Goal: Task Accomplishment & Management: Manage account settings

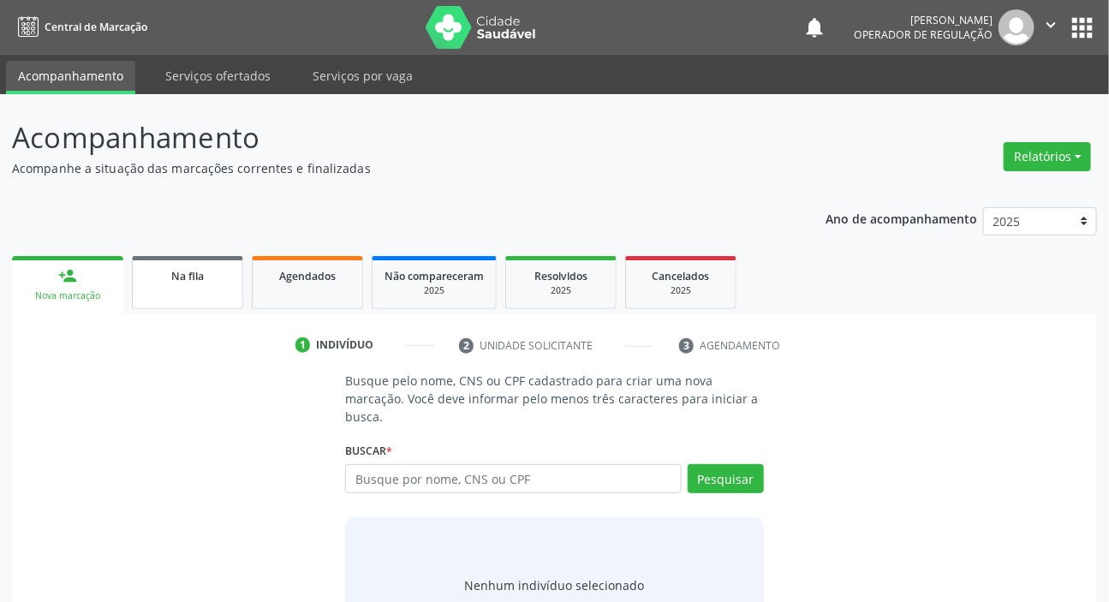
click at [230, 262] on link "Na fila" at bounding box center [187, 282] width 111 height 53
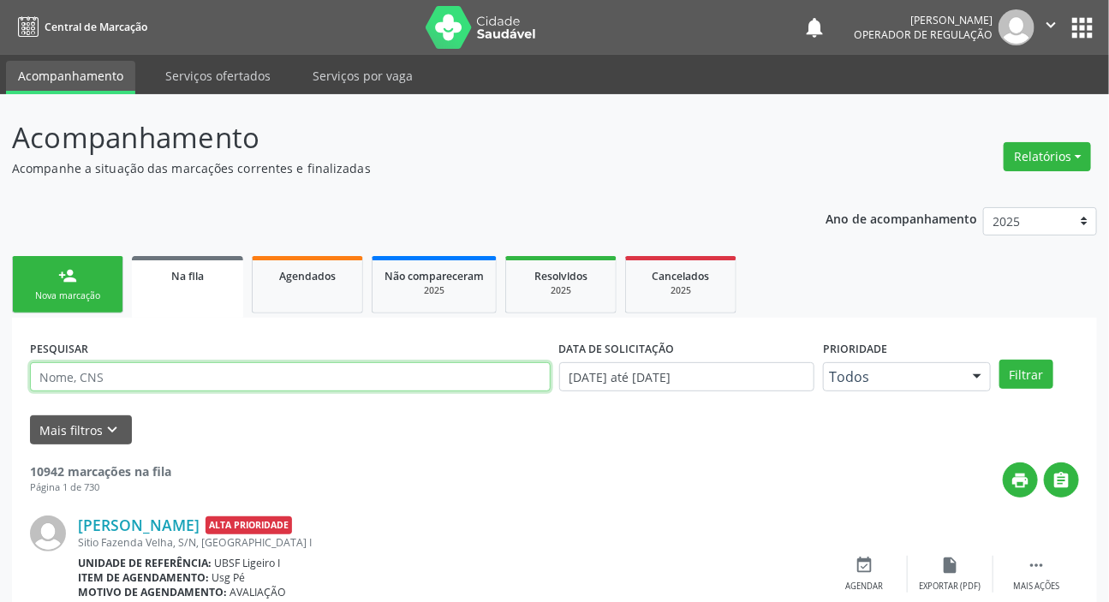
click at [427, 377] on input "text" at bounding box center [290, 376] width 521 height 29
paste input "705 0068 9135 4655"
type input "705 0068 9135 4655"
click at [999, 360] on button "Filtrar" at bounding box center [1026, 374] width 54 height 29
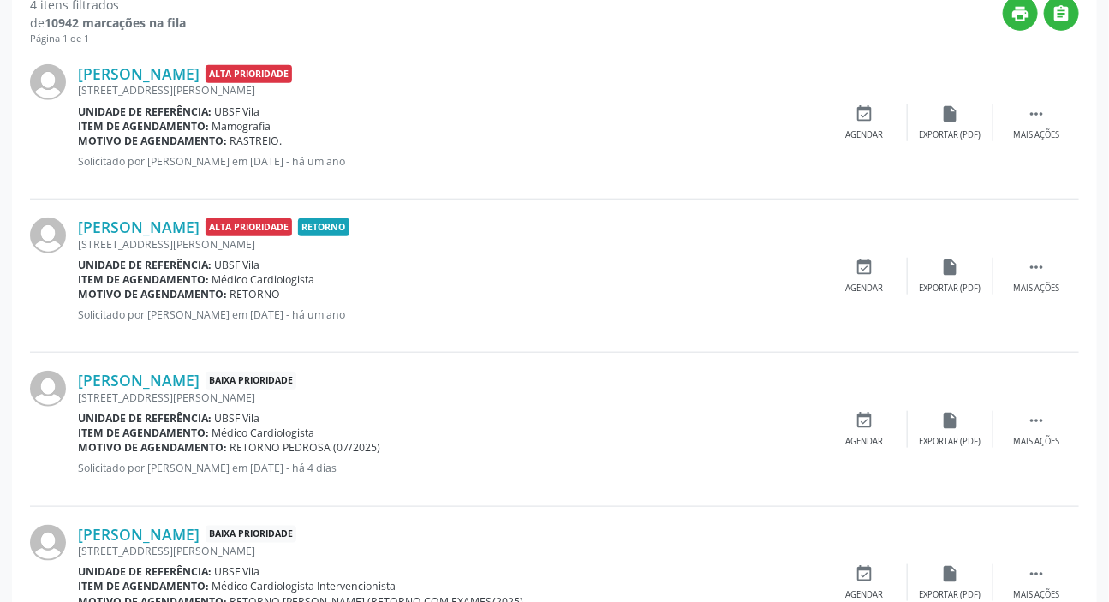
scroll to position [545, 0]
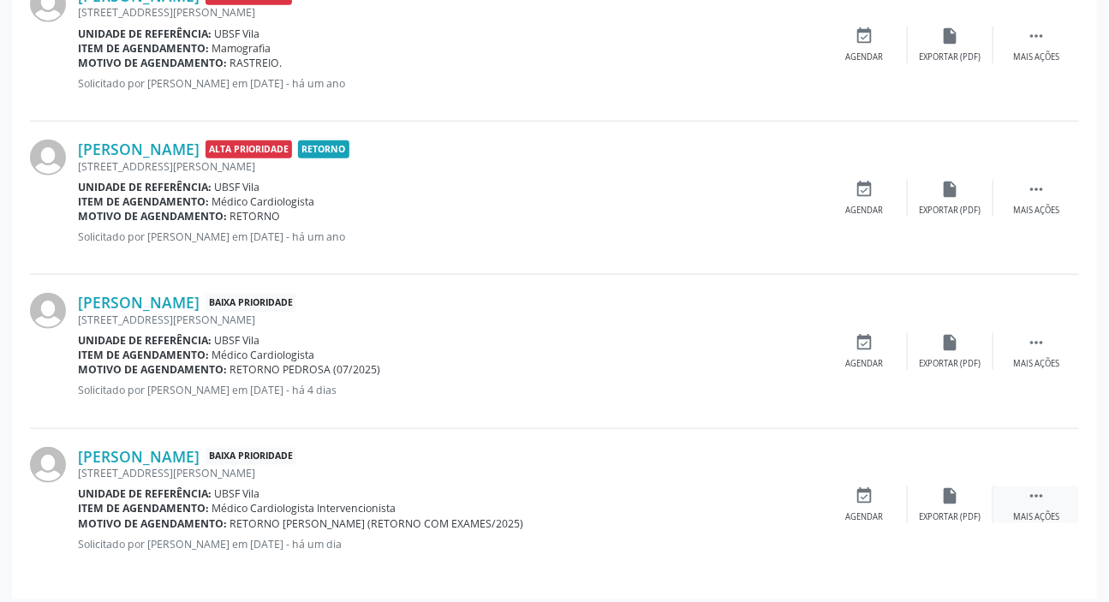
click at [1035, 511] on div "Mais ações" at bounding box center [1036, 517] width 46 height 12
click at [950, 519] on div "Editar" at bounding box center [950, 517] width 27 height 12
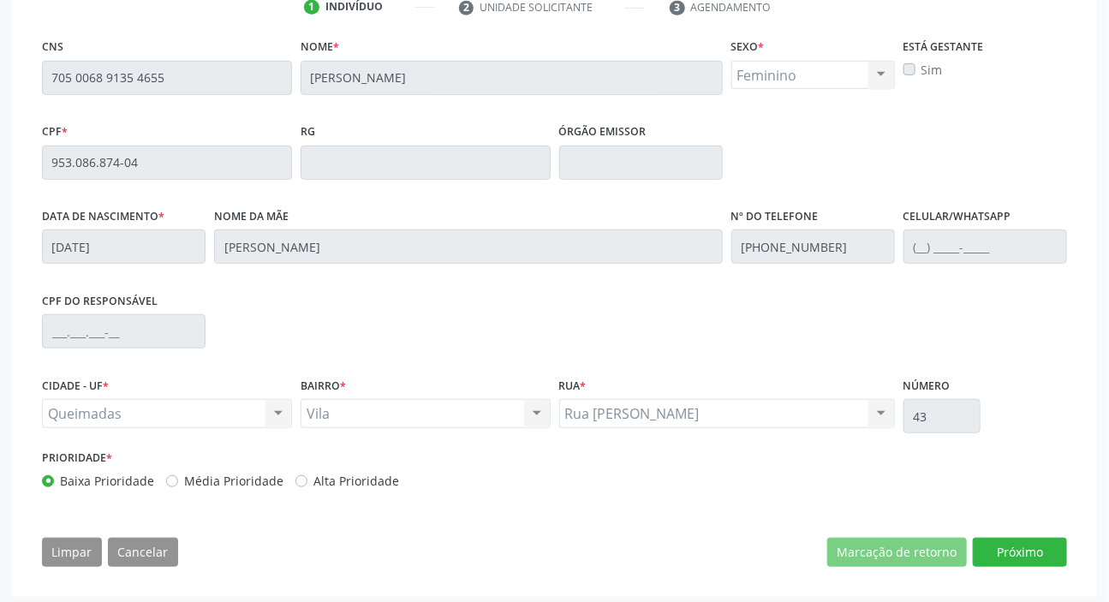
scroll to position [348, 0]
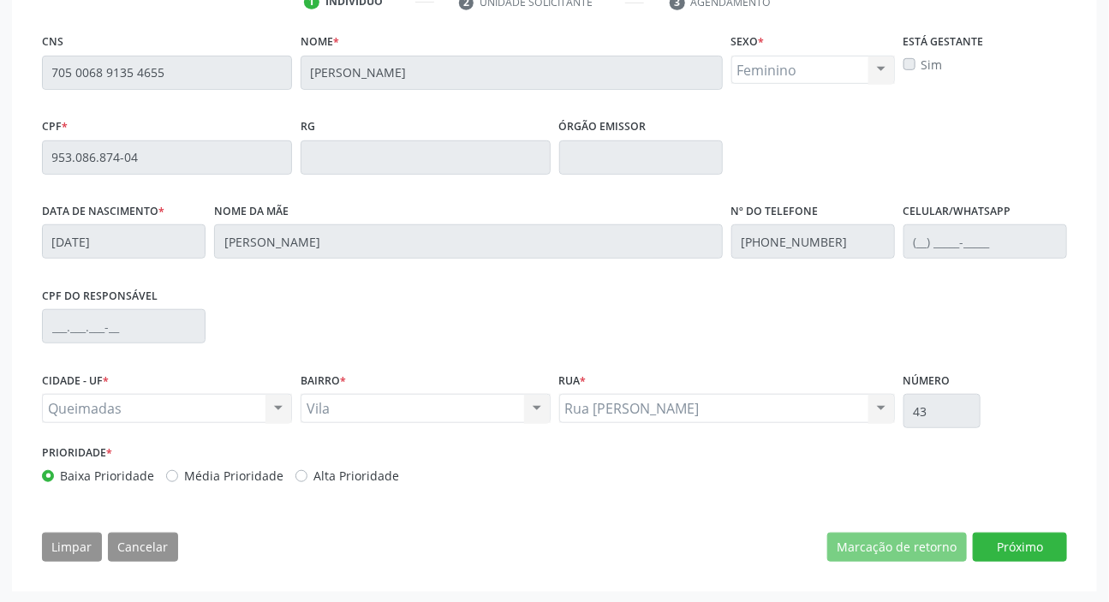
click at [197, 468] on label "Média Prioridade" at bounding box center [233, 476] width 99 height 18
click at [178, 468] on input "Média Prioridade" at bounding box center [172, 474] width 12 height 15
radio input "true"
click at [1040, 552] on button "Próximo" at bounding box center [1020, 547] width 94 height 29
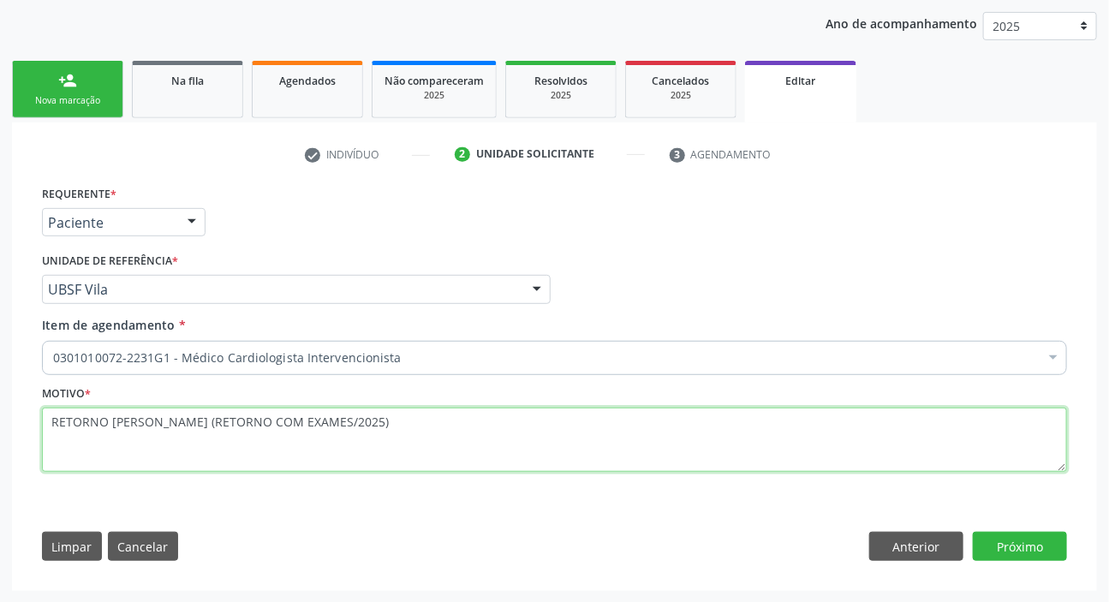
click at [431, 424] on textarea "RETORNO [PERSON_NAME] (RETORNO COM EXAMES/2025)" at bounding box center [554, 440] width 1025 height 65
type textarea "RETORNO [PERSON_NAME] (RETORNO COM EXAMES/2025); FEZ CIRURGIA DE CATETERISMO."
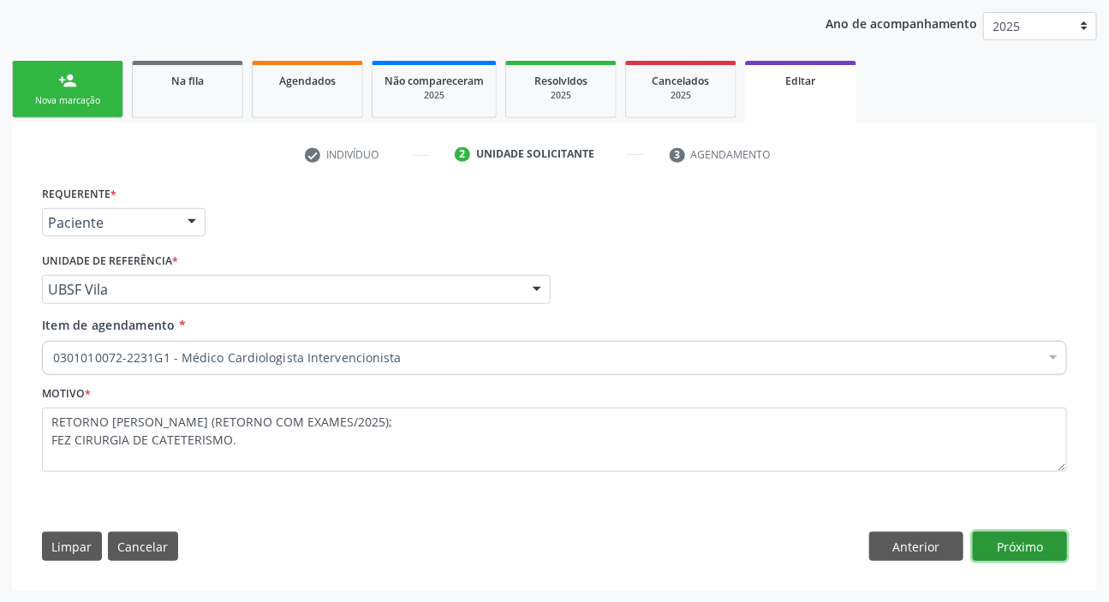
click at [1005, 546] on button "Próximo" at bounding box center [1020, 546] width 94 height 29
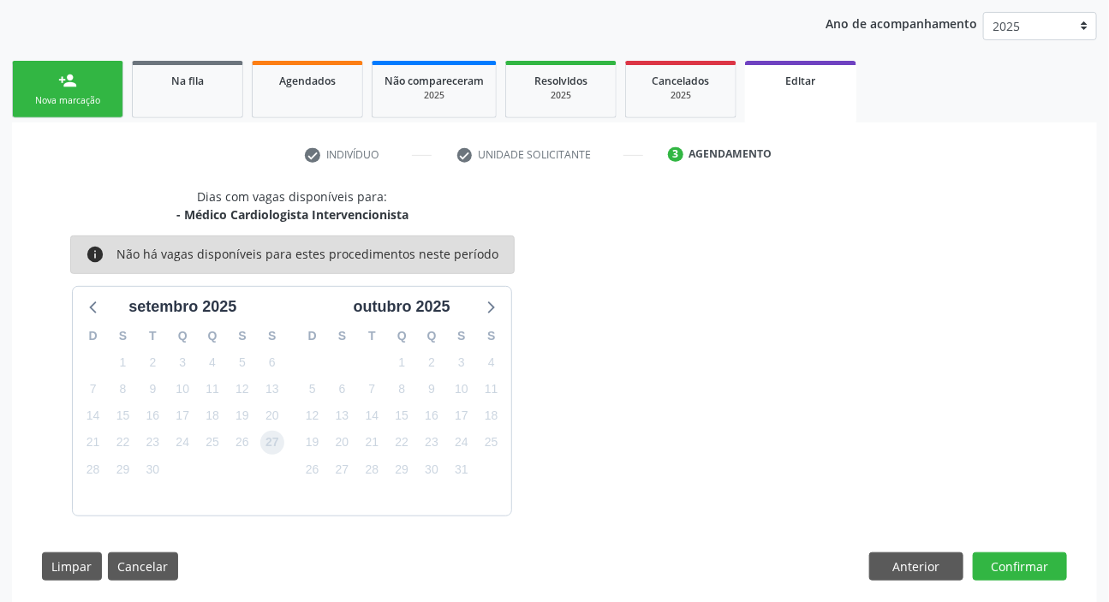
click at [272, 440] on span "27" at bounding box center [272, 443] width 24 height 24
click at [1011, 567] on button "Confirmar" at bounding box center [1020, 566] width 94 height 29
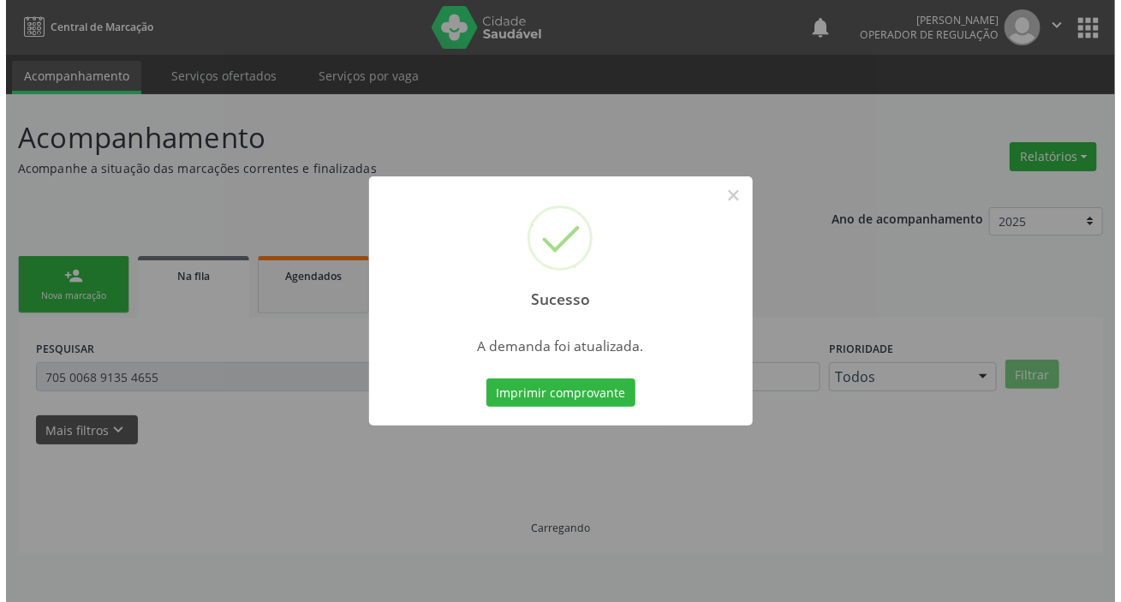
scroll to position [0, 0]
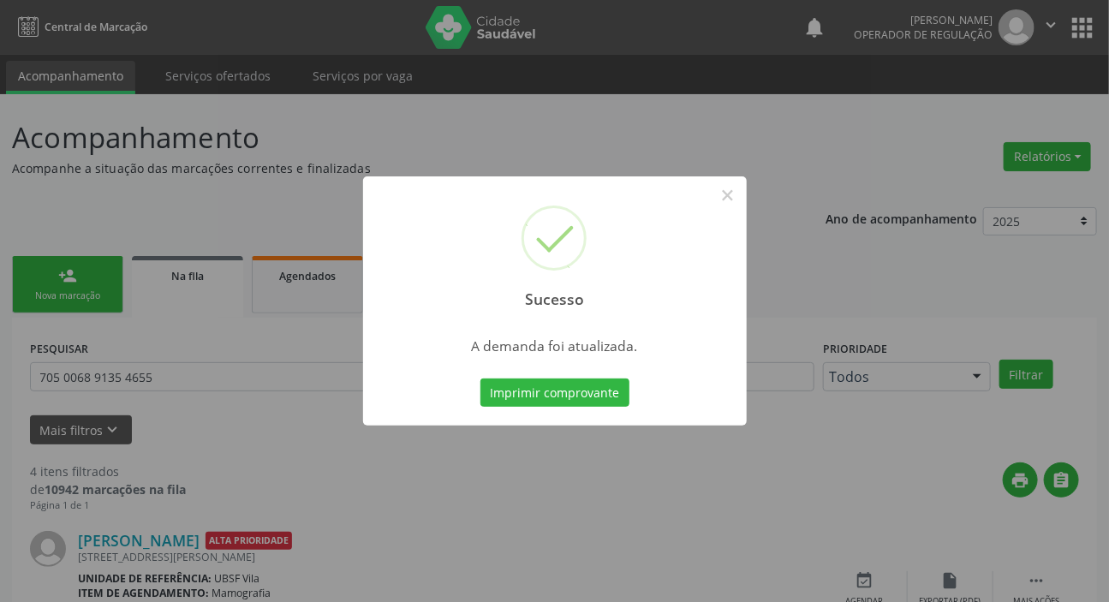
click at [256, 118] on div "Sucesso × A demanda foi atualizada. Imprimir comprovante Cancel" at bounding box center [554, 301] width 1109 height 602
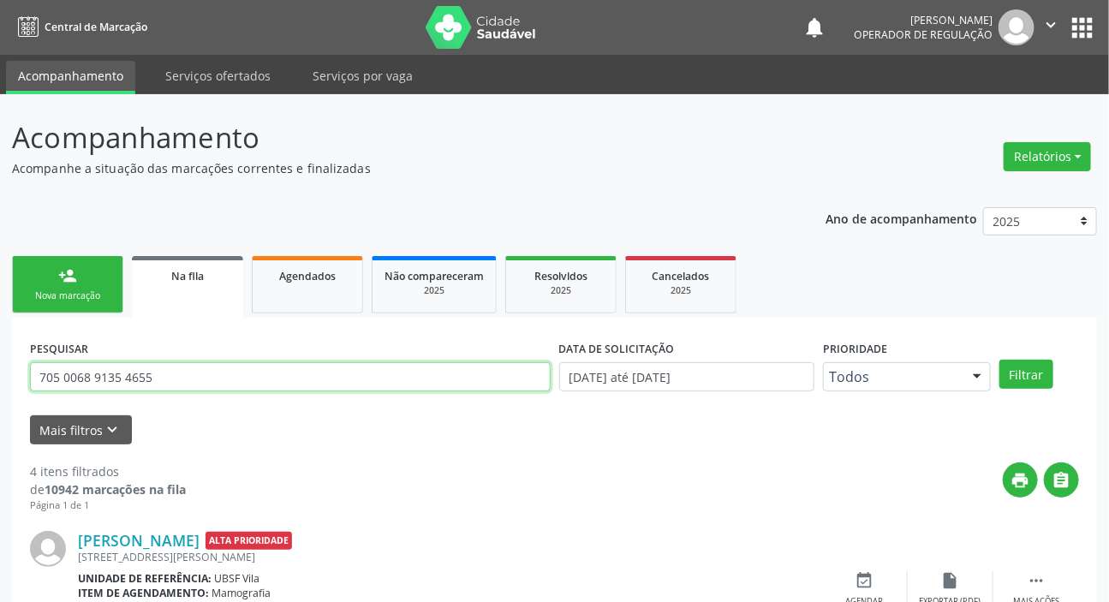
click at [240, 376] on input "705 0068 9135 4655" at bounding box center [290, 376] width 521 height 29
type input "700504956985957"
click at [999, 360] on button "Filtrar" at bounding box center [1026, 374] width 54 height 29
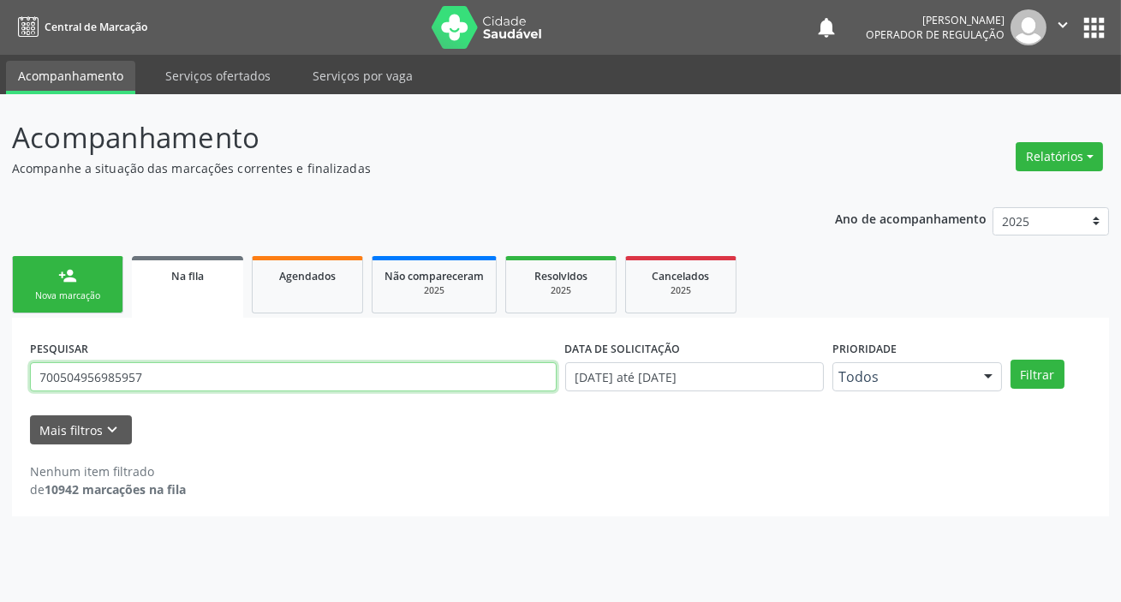
click at [240, 373] on input "700504956985957" at bounding box center [293, 376] width 527 height 29
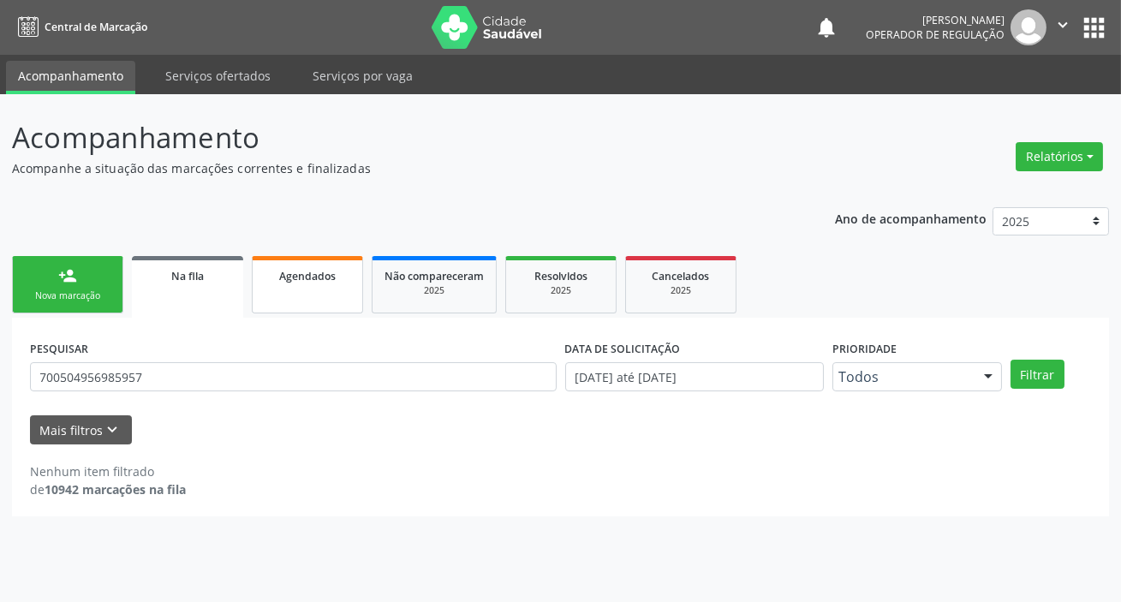
click at [285, 306] on link "Agendados" at bounding box center [307, 284] width 111 height 57
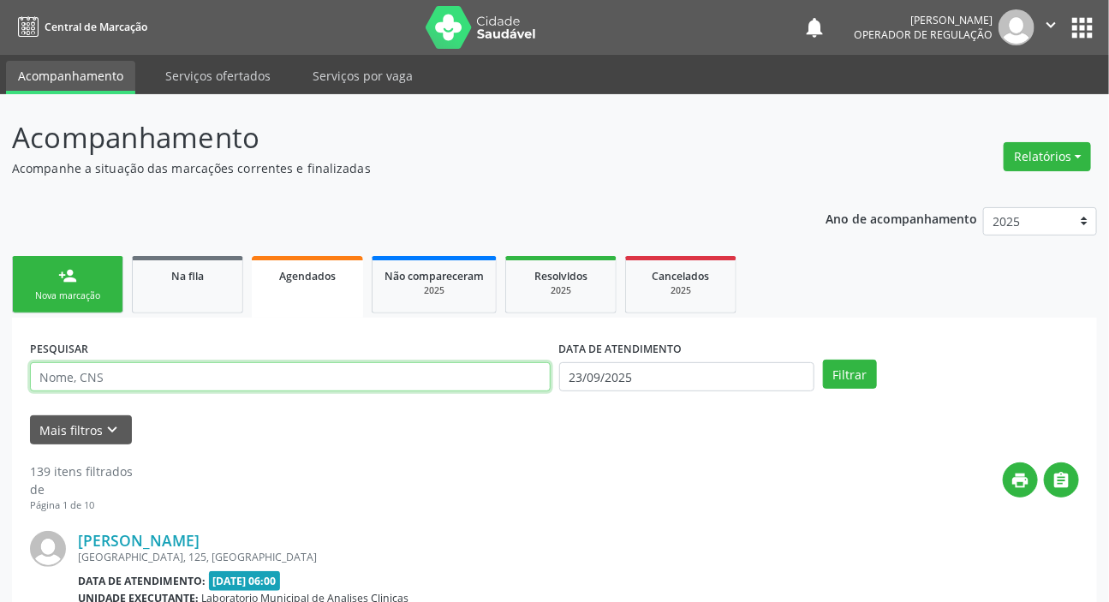
click at [256, 380] on input "text" at bounding box center [290, 376] width 521 height 29
paste input "700504956985957"
type input "700504956985957"
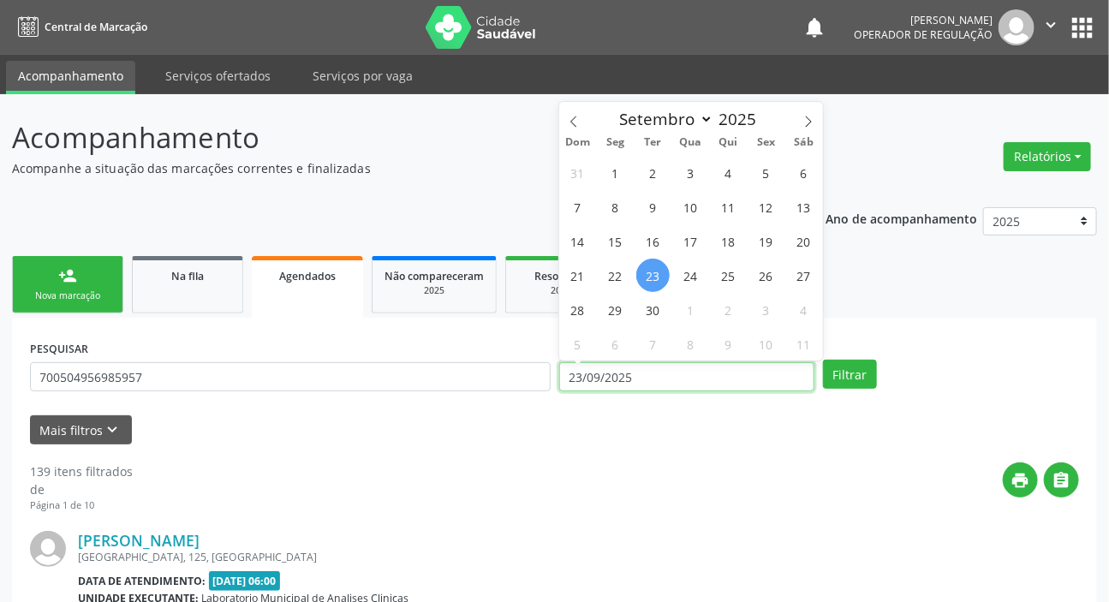
click at [747, 369] on input "23/09/2025" at bounding box center [687, 376] width 256 height 29
click at [857, 385] on button "Filtrar" at bounding box center [850, 374] width 54 height 29
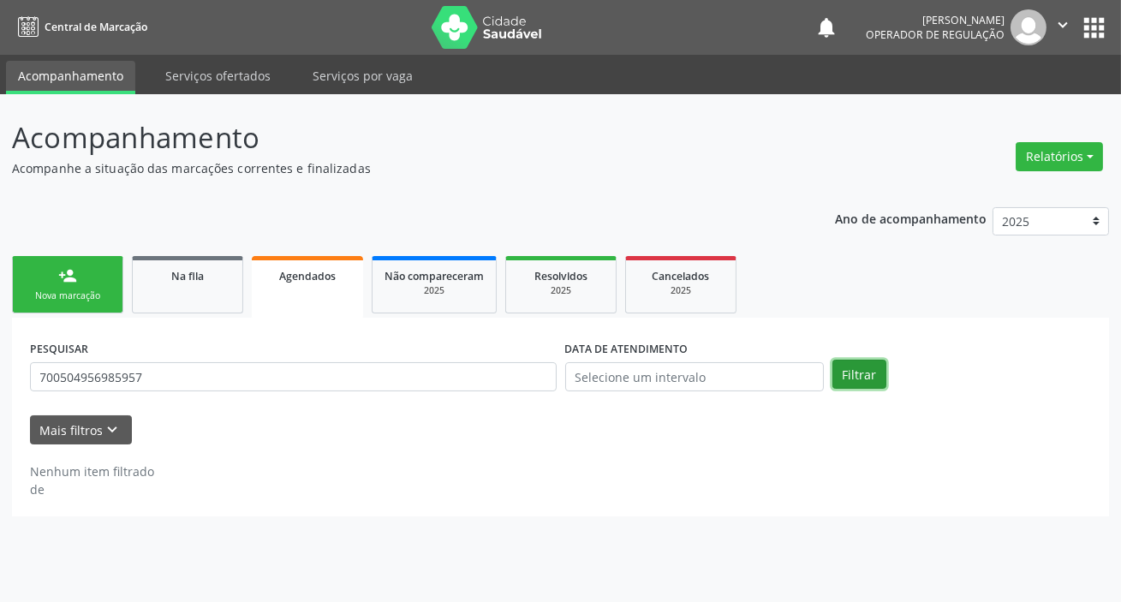
click at [857, 385] on button "Filtrar" at bounding box center [859, 374] width 54 height 29
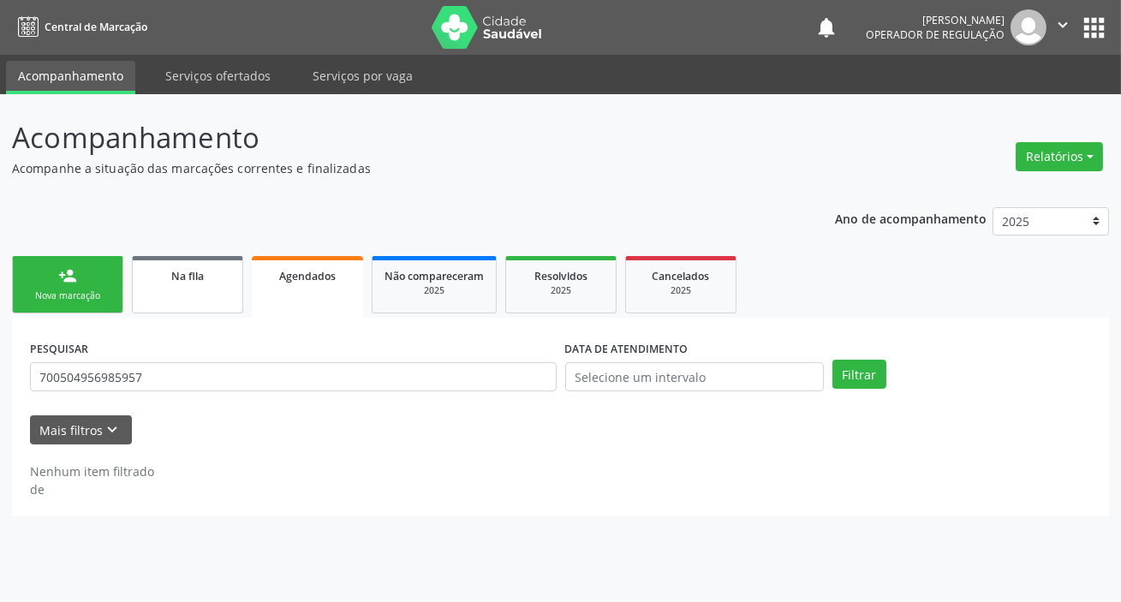
click at [192, 259] on link "Na fila" at bounding box center [187, 284] width 111 height 57
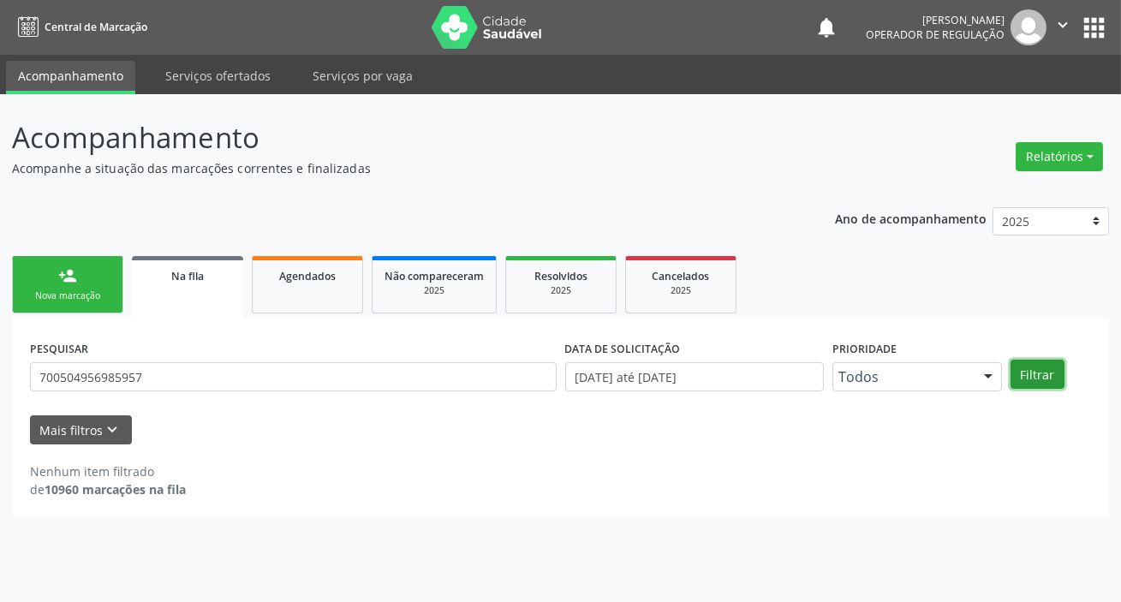
click at [1035, 376] on button "Filtrar" at bounding box center [1038, 374] width 54 height 29
click at [1080, 27] on button "apps" at bounding box center [1094, 28] width 30 height 30
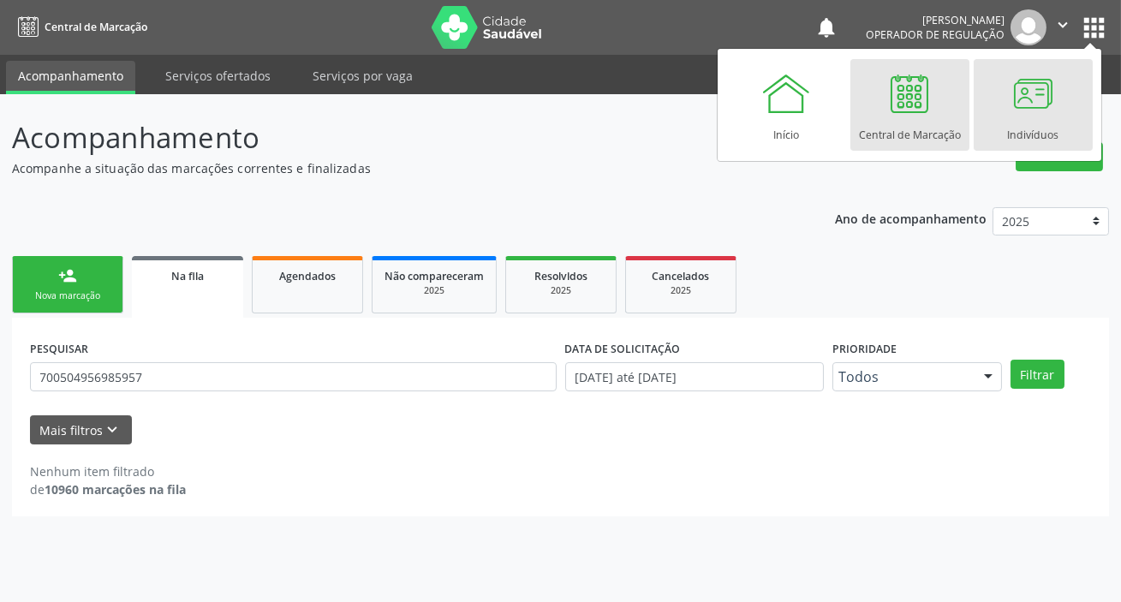
click at [1021, 83] on div at bounding box center [1032, 93] width 51 height 51
